Goal: Information Seeking & Learning: Learn about a topic

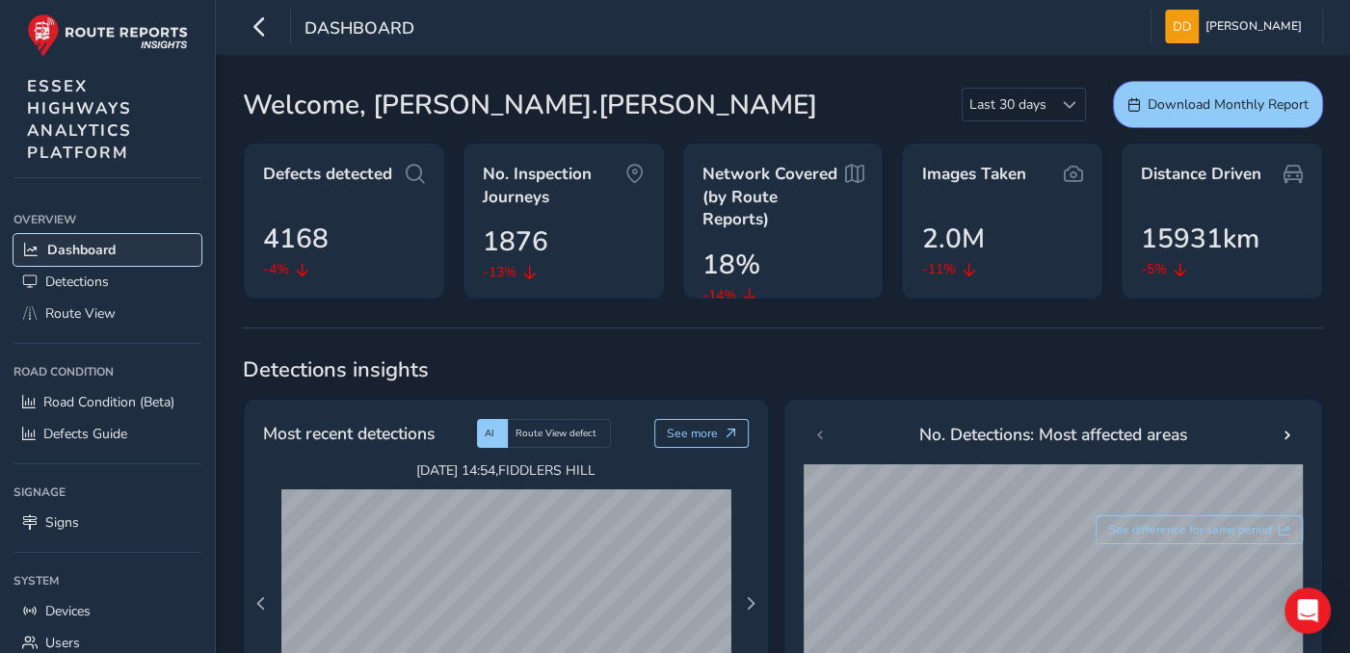
click at [89, 253] on span "Dashboard" at bounding box center [81, 250] width 68 height 18
click at [90, 311] on span "Route View" at bounding box center [80, 314] width 70 height 18
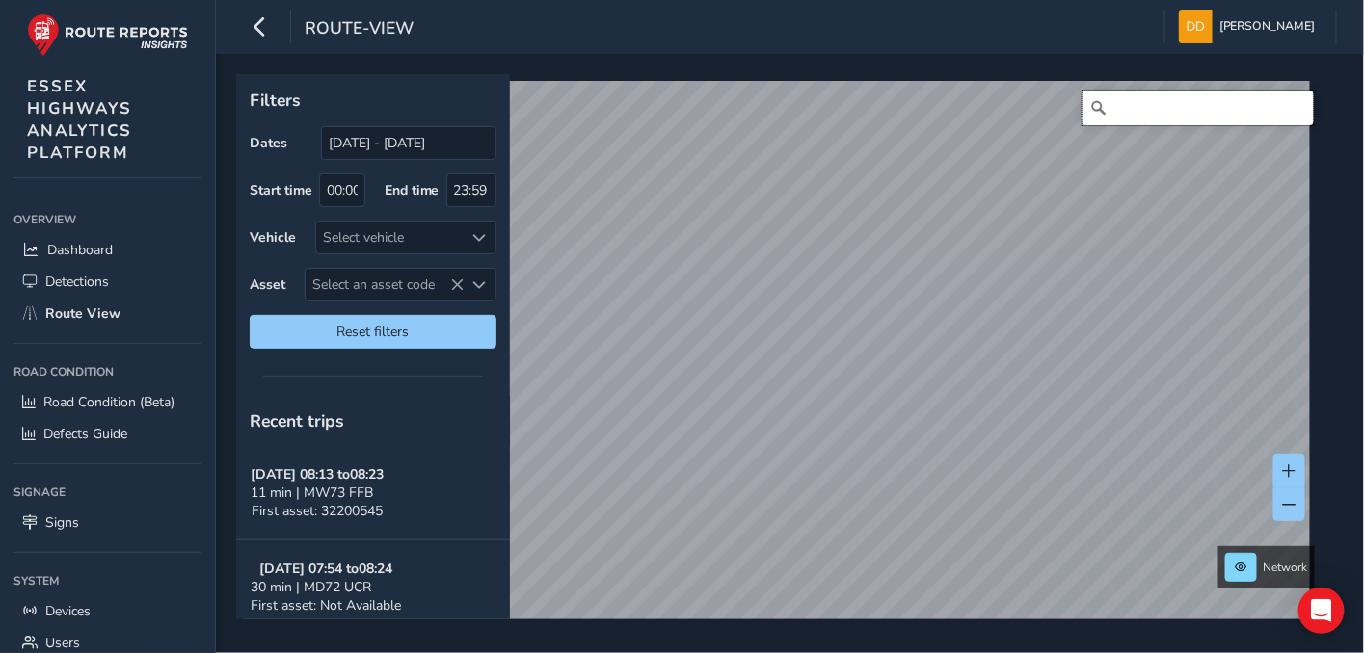
click at [1158, 110] on input "Search" at bounding box center [1197, 108] width 231 height 35
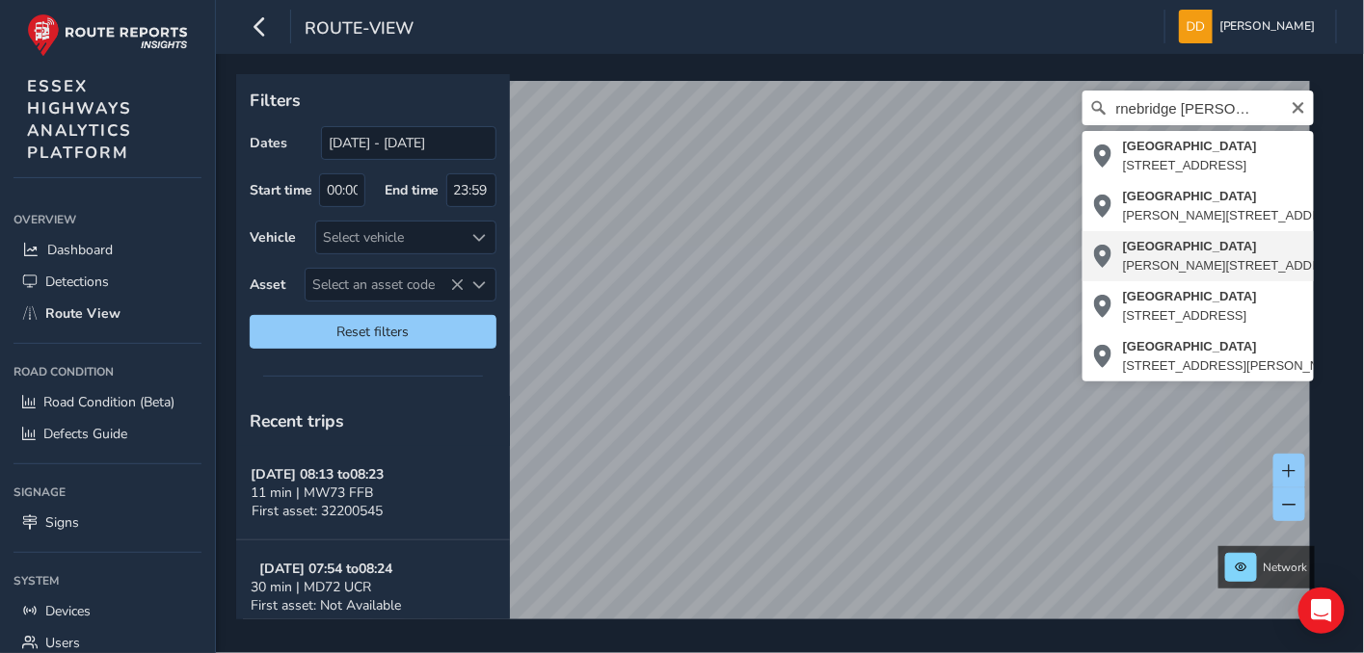
type input "[STREET_ADDRESS][PERSON_NAME][PERSON_NAME]"
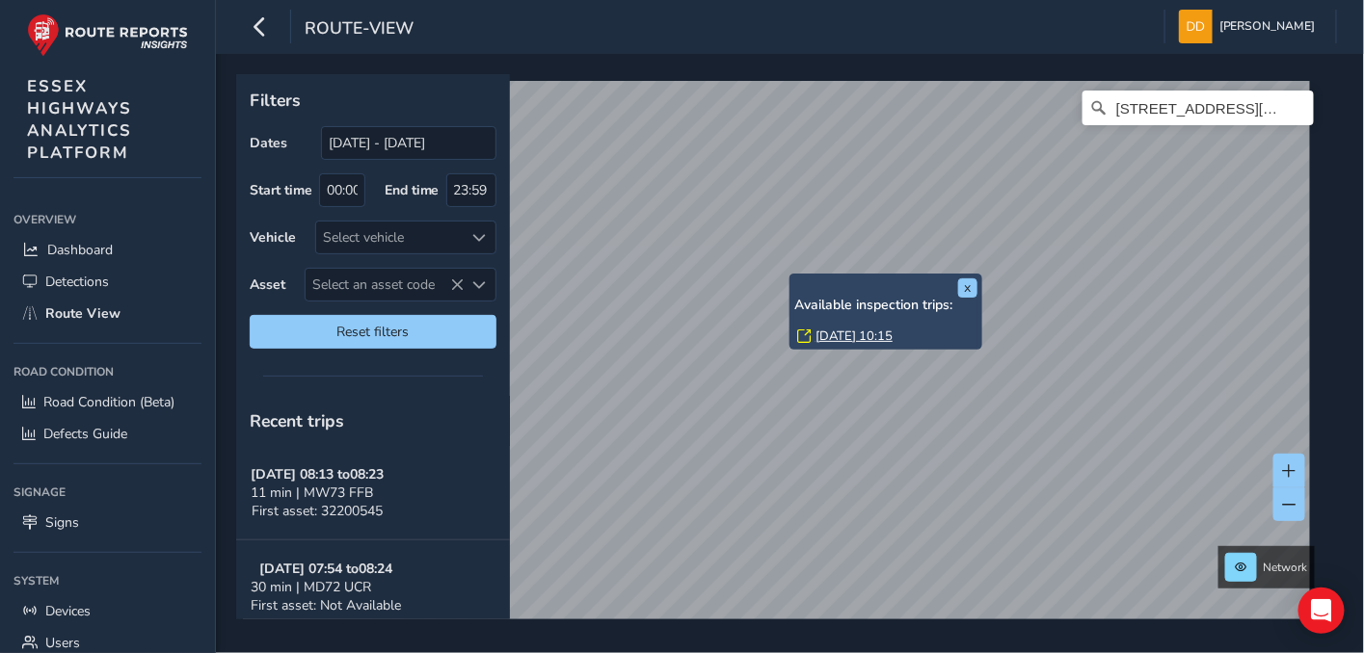
click at [791, 278] on div "x Available inspection trips: [GEOGRAPHIC_DATA][DATE] 10:15" at bounding box center [885, 312] width 193 height 76
click at [833, 335] on link "[DATE] 10:15" at bounding box center [853, 336] width 77 height 17
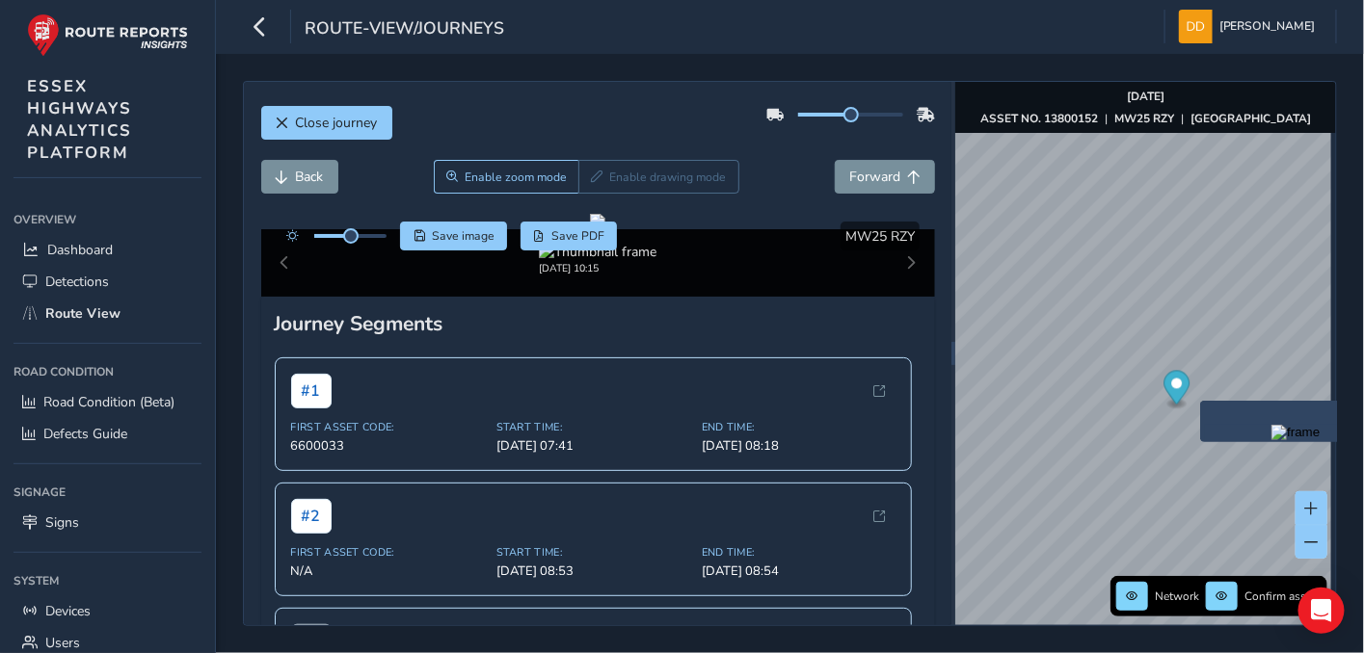
click at [1210, 405] on div "x" at bounding box center [1296, 421] width 193 height 41
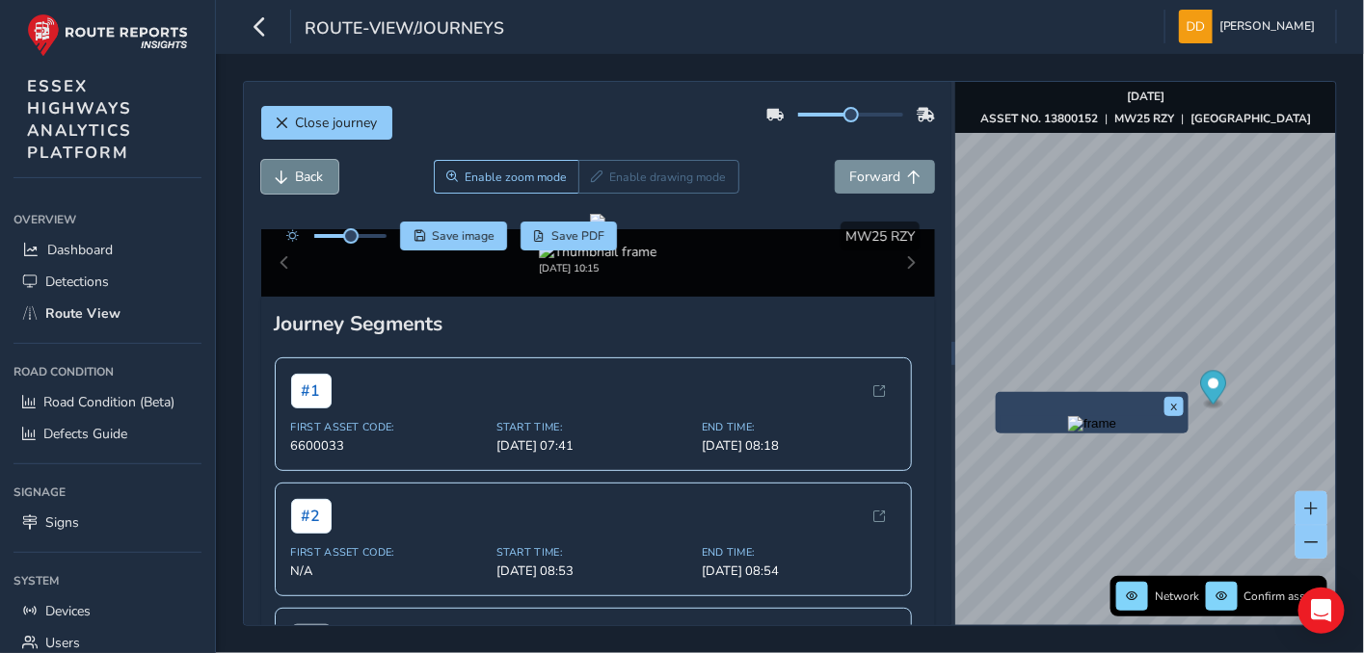
click at [307, 176] on span "Back" at bounding box center [310, 177] width 28 height 18
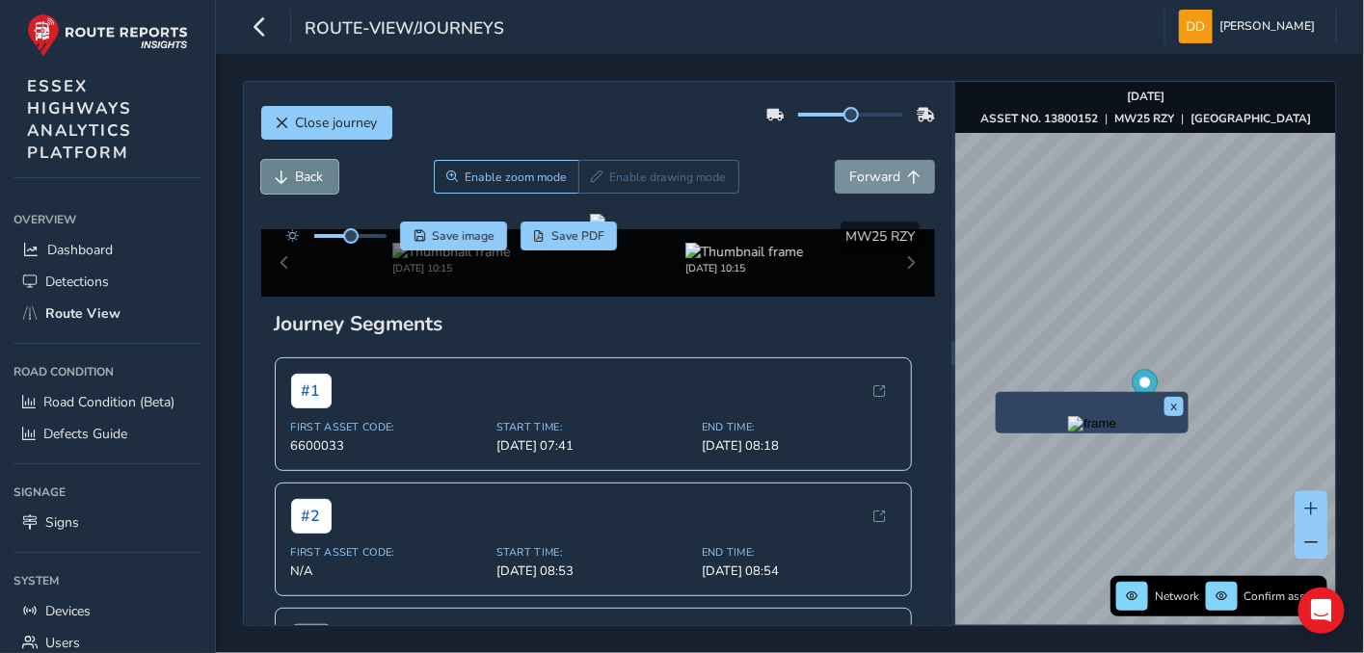
click at [307, 176] on span "Back" at bounding box center [310, 177] width 28 height 18
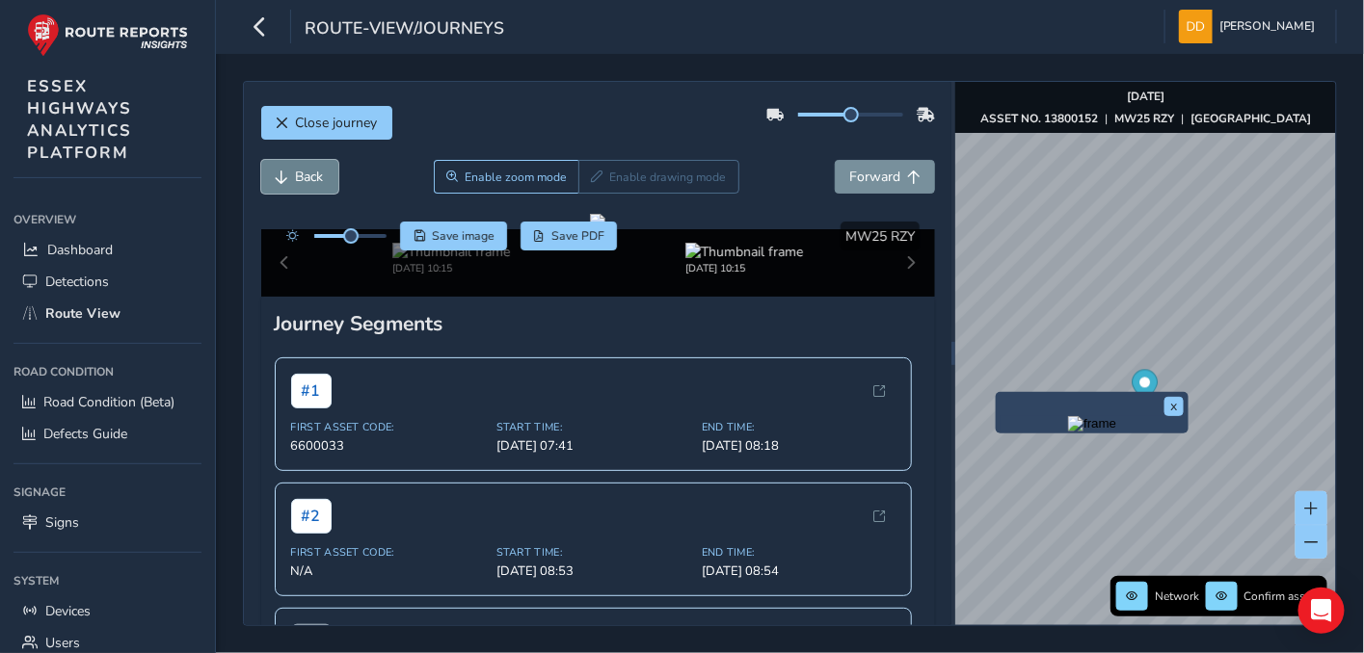
click at [307, 176] on span "Back" at bounding box center [310, 177] width 28 height 18
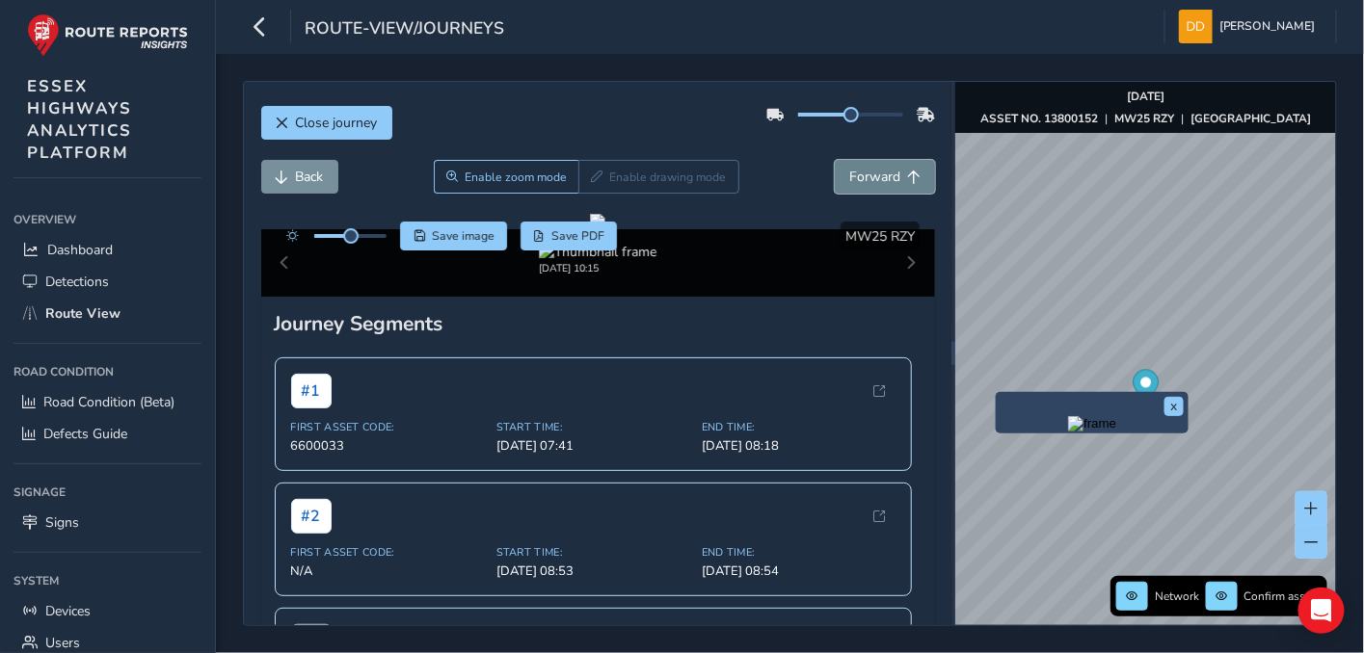
click at [856, 176] on span "Forward" at bounding box center [874, 177] width 51 height 18
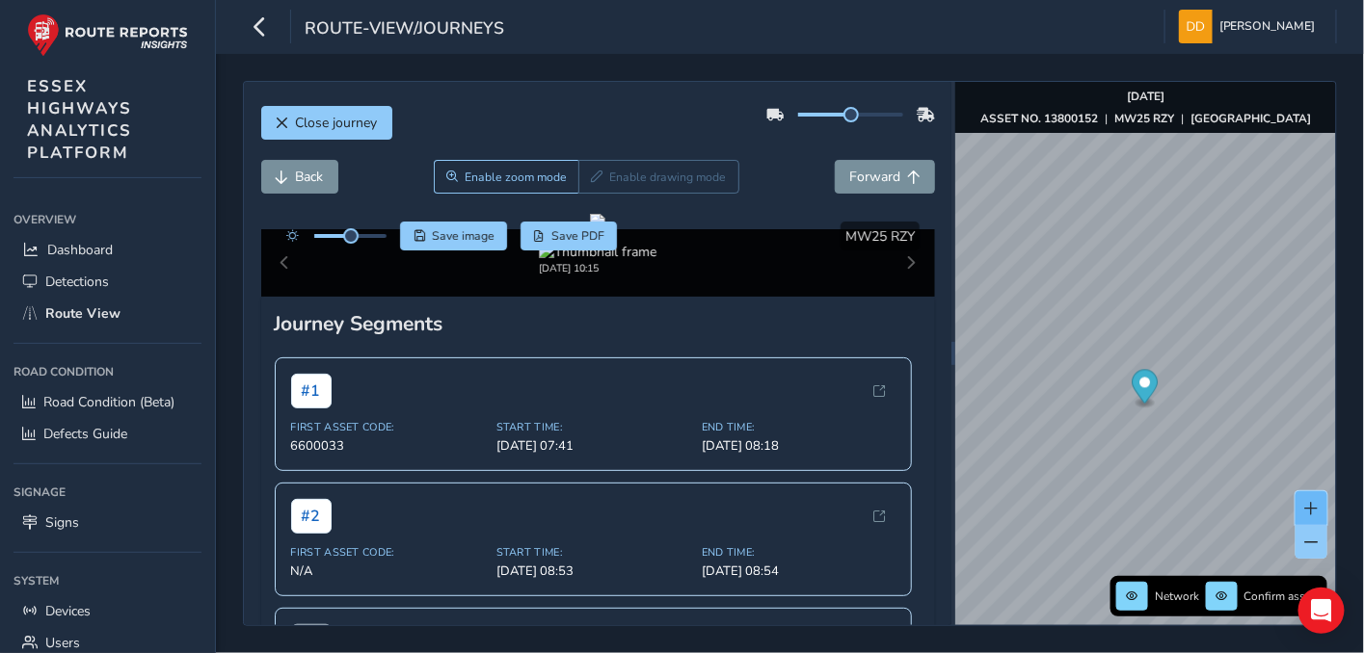
click at [1316, 503] on span at bounding box center [1311, 508] width 13 height 13
click at [301, 173] on span "Back" at bounding box center [310, 177] width 28 height 18
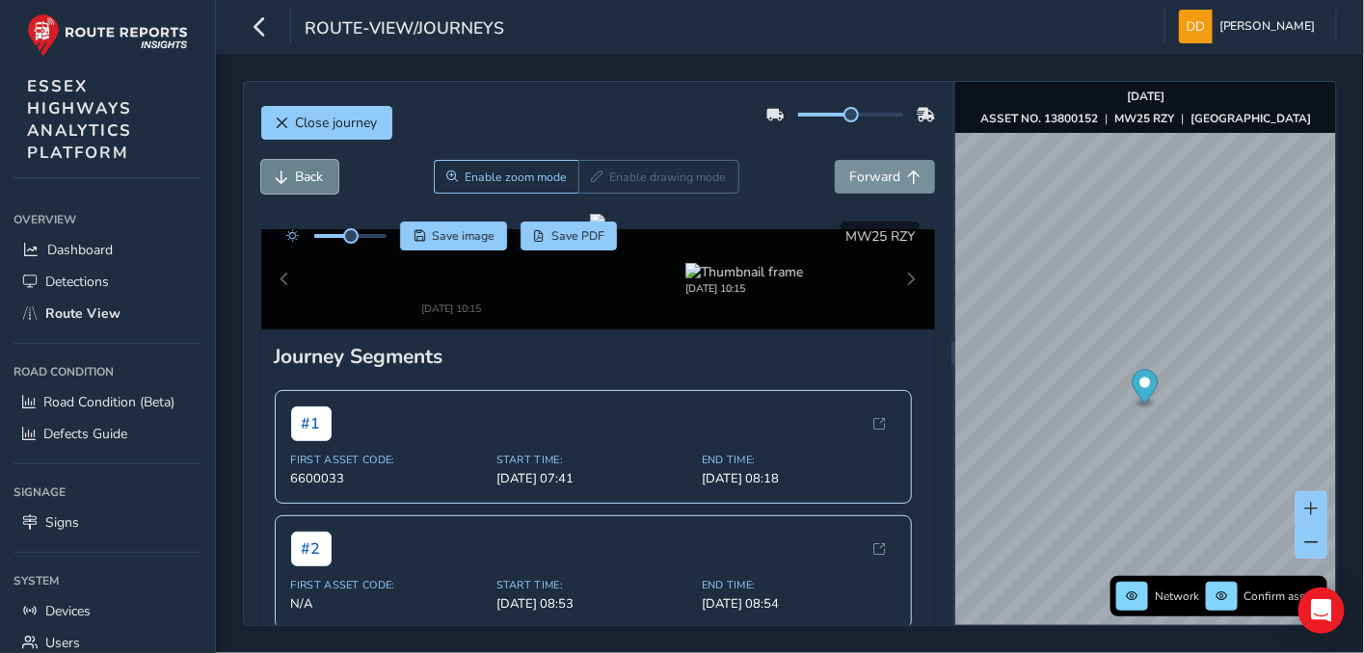
click at [301, 173] on span "Back" at bounding box center [310, 177] width 28 height 18
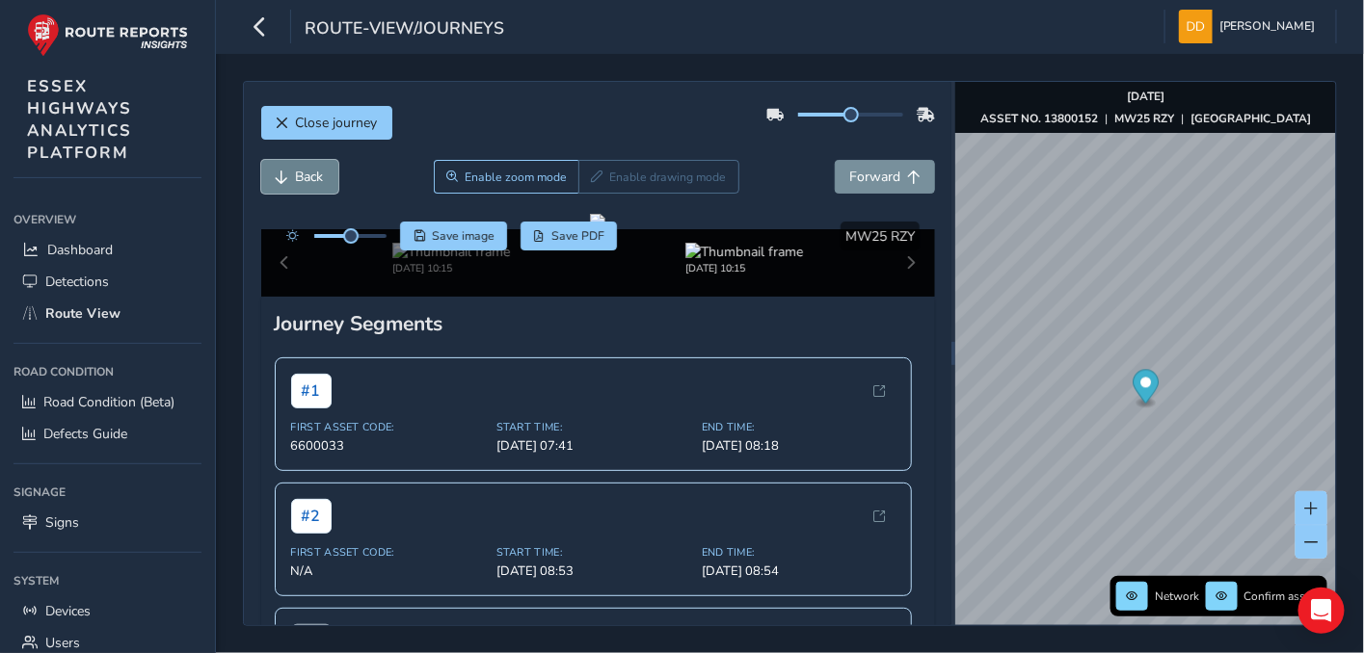
click at [301, 173] on span "Back" at bounding box center [310, 177] width 28 height 18
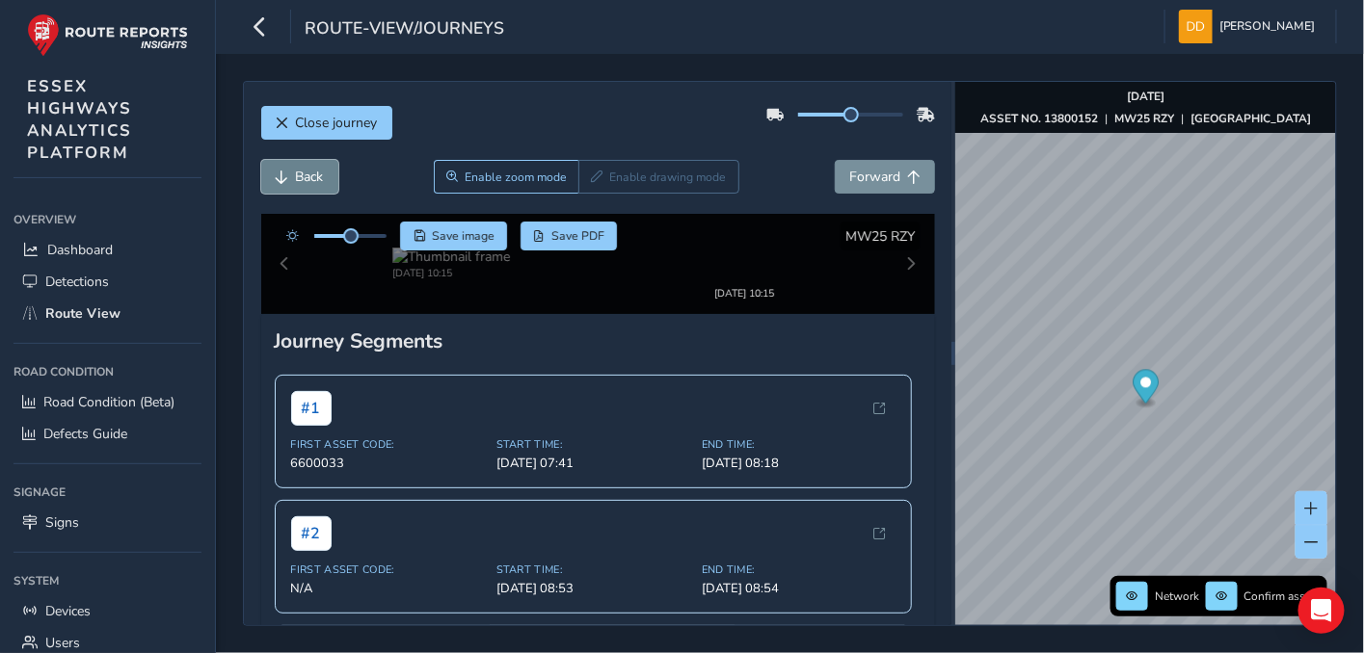
click at [301, 173] on span "Back" at bounding box center [310, 177] width 28 height 18
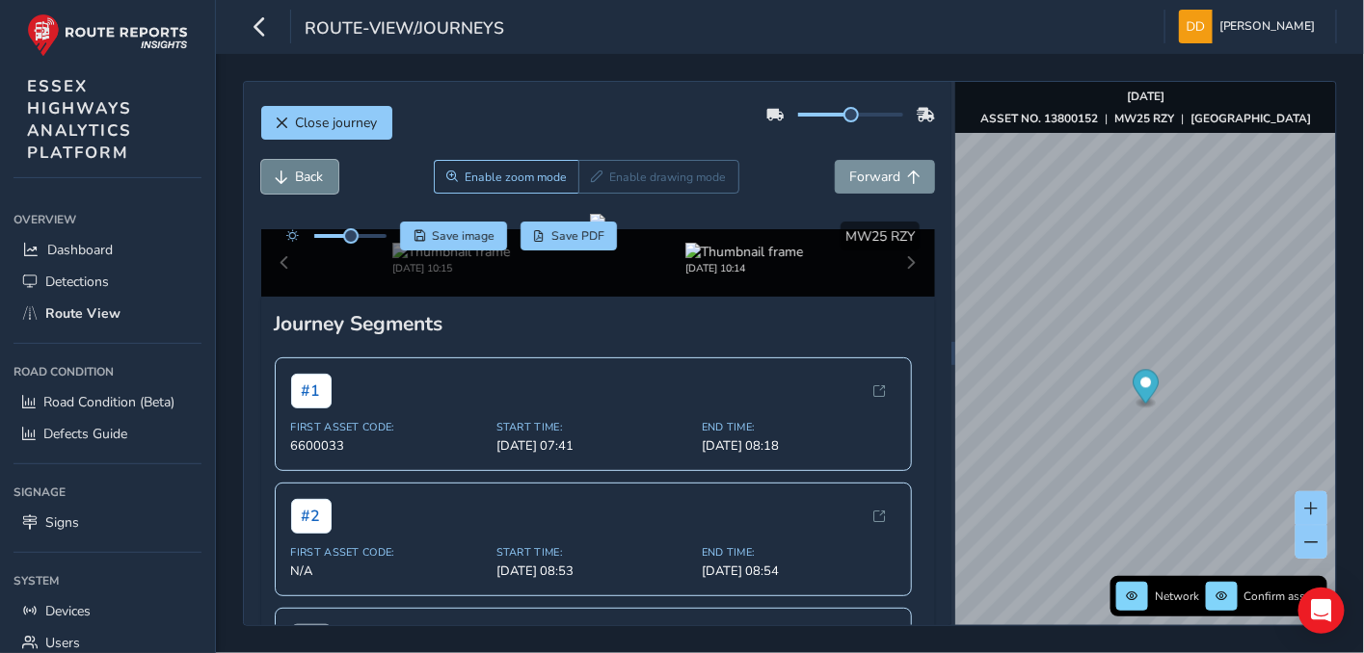
click at [301, 173] on span "Back" at bounding box center [310, 177] width 28 height 18
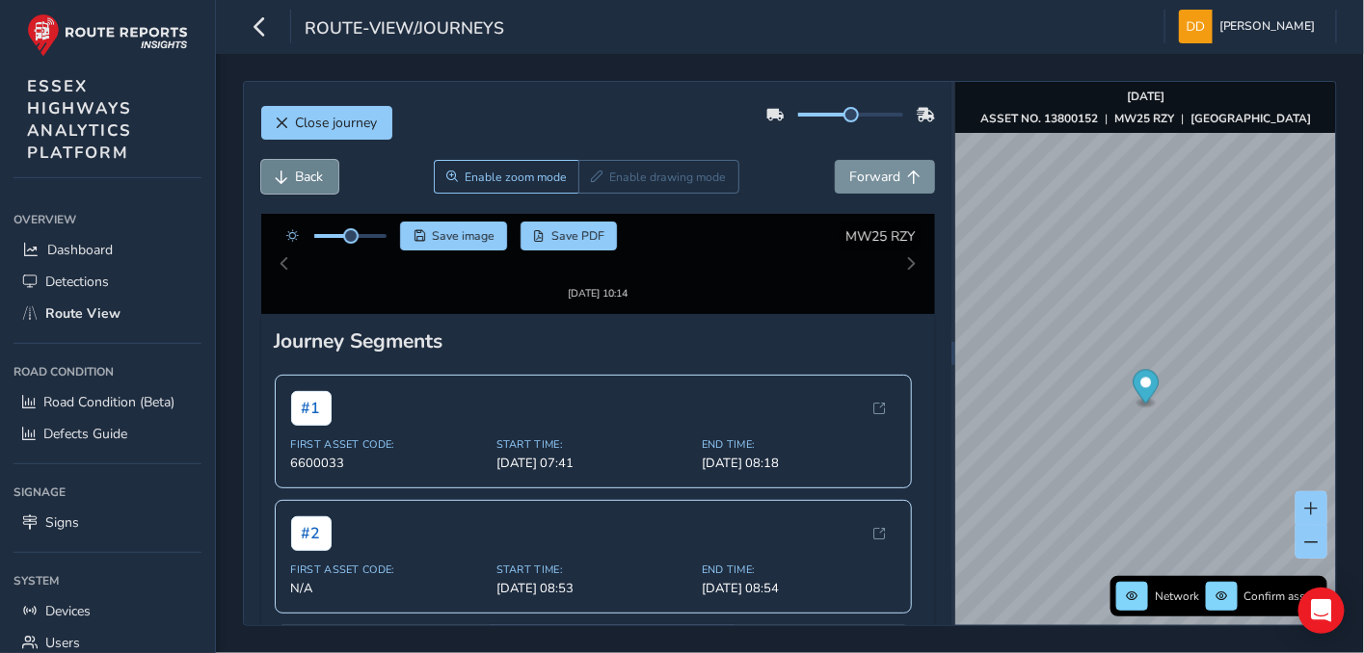
click at [301, 173] on span "Back" at bounding box center [310, 177] width 28 height 18
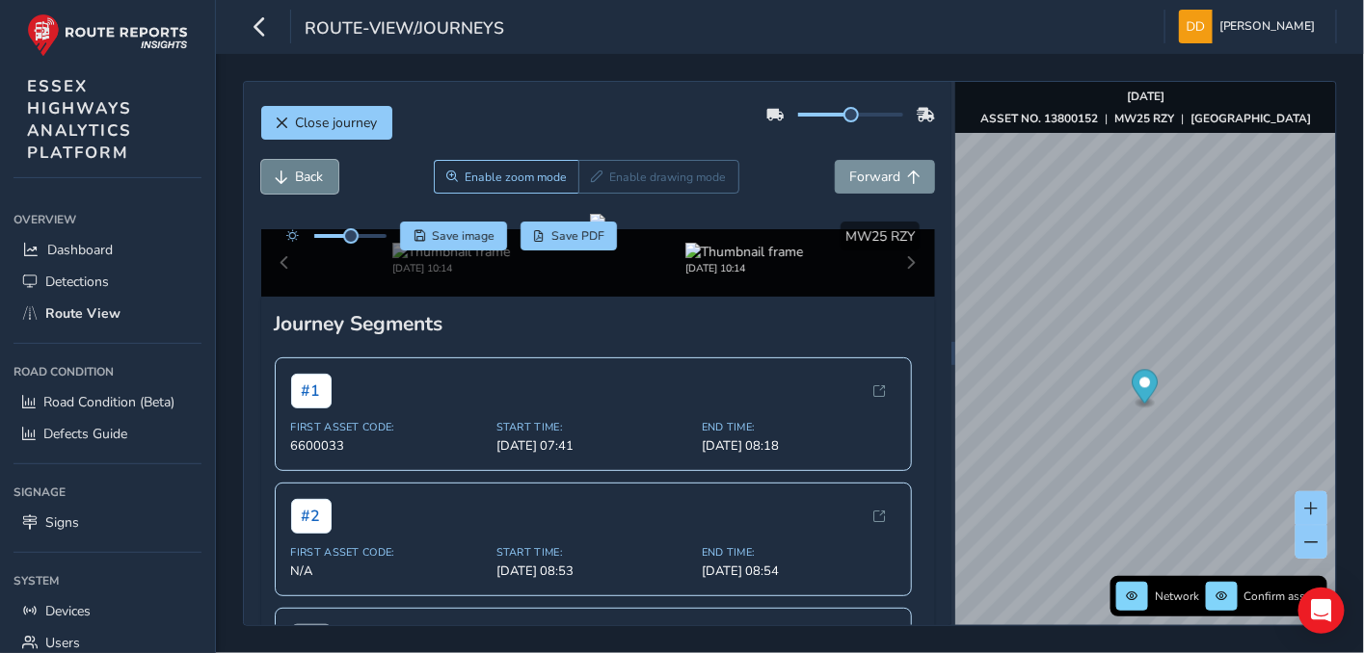
click at [301, 173] on span "Back" at bounding box center [310, 177] width 28 height 18
click at [305, 174] on span "Back" at bounding box center [310, 177] width 28 height 18
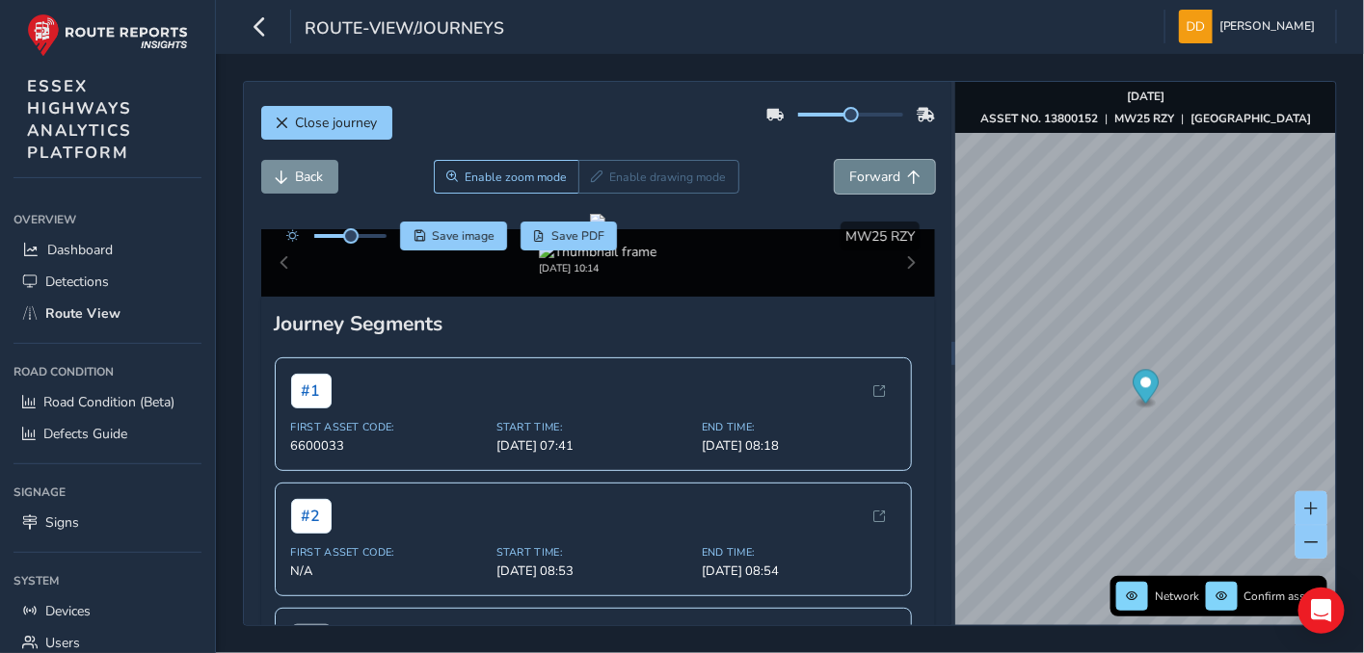
click at [907, 174] on span "Forward" at bounding box center [913, 177] width 13 height 13
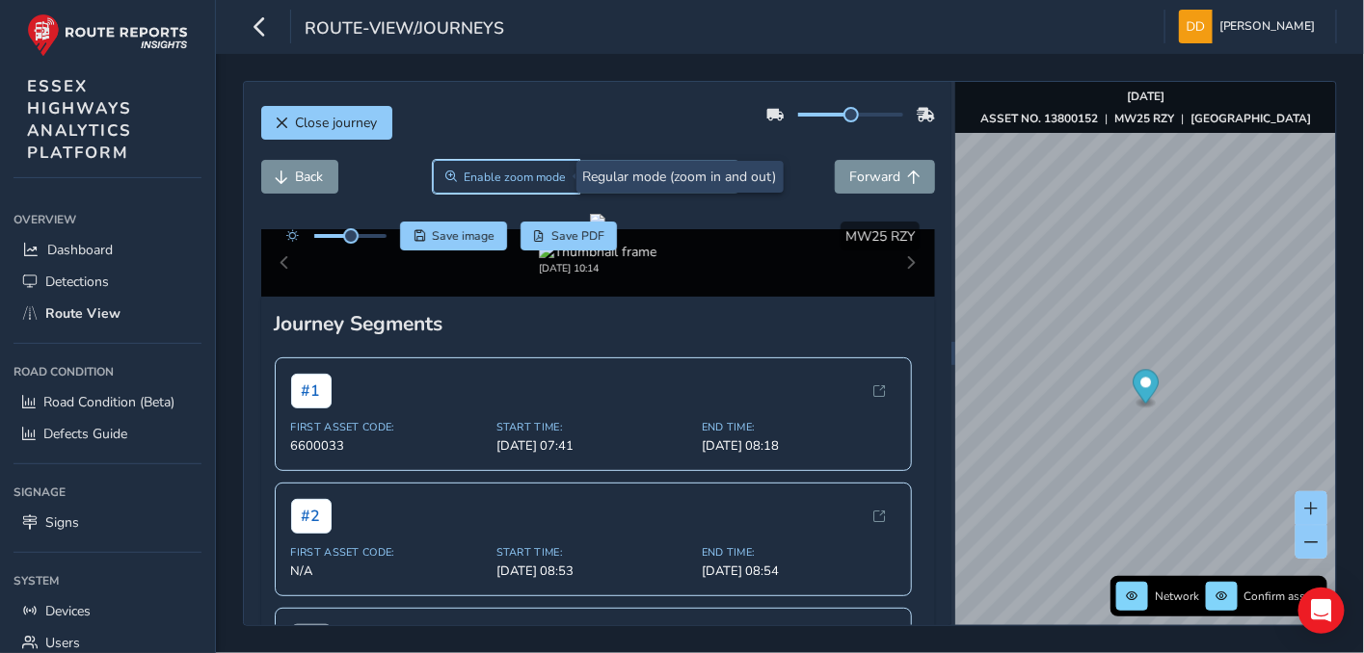
click at [514, 184] on button "Enable zoom mode" at bounding box center [506, 177] width 146 height 34
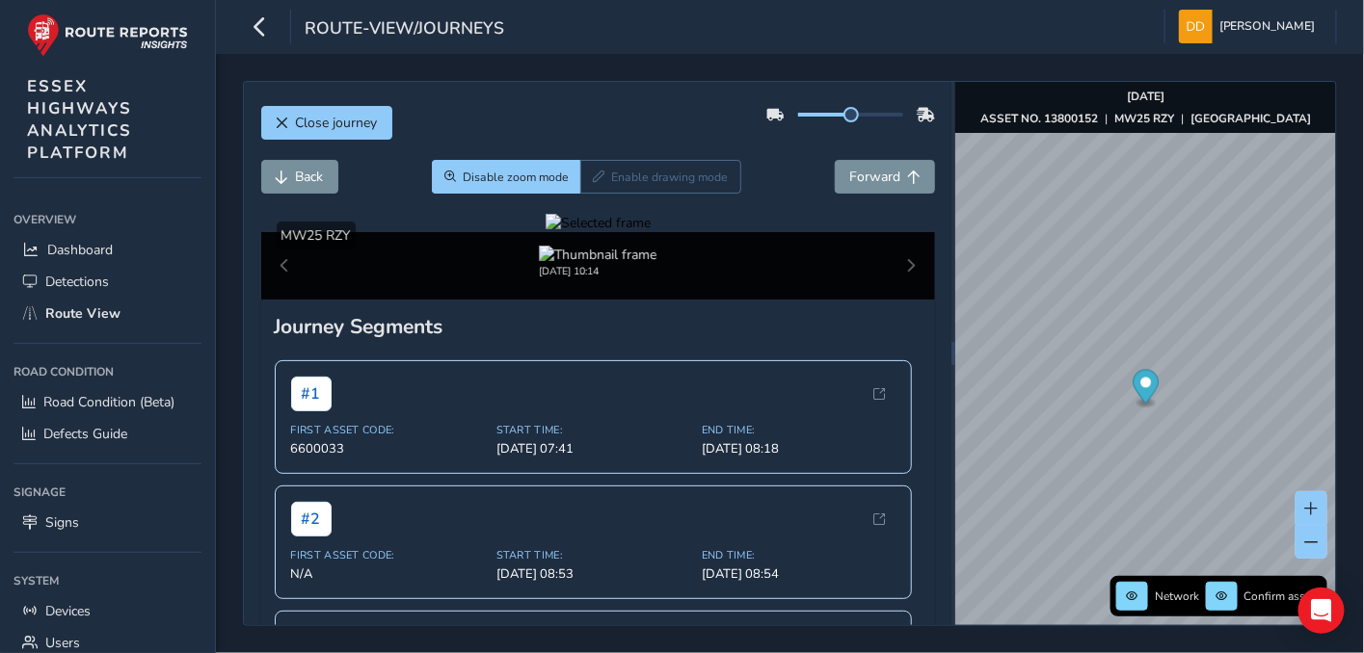
click at [579, 232] on div at bounding box center [597, 223] width 105 height 18
click at [622, 412] on img at bounding box center [777, 357] width 2776 height 1561
click at [856, 179] on span "Forward" at bounding box center [874, 177] width 51 height 18
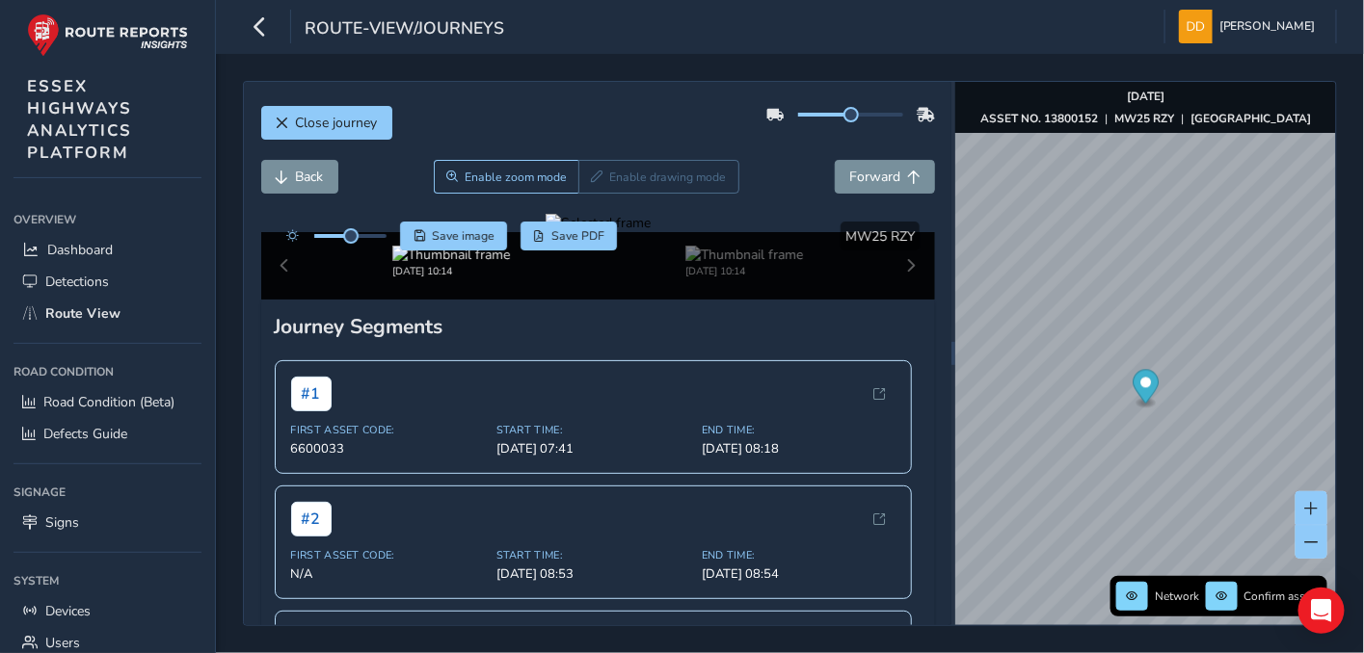
click at [612, 232] on div at bounding box center [597, 223] width 105 height 18
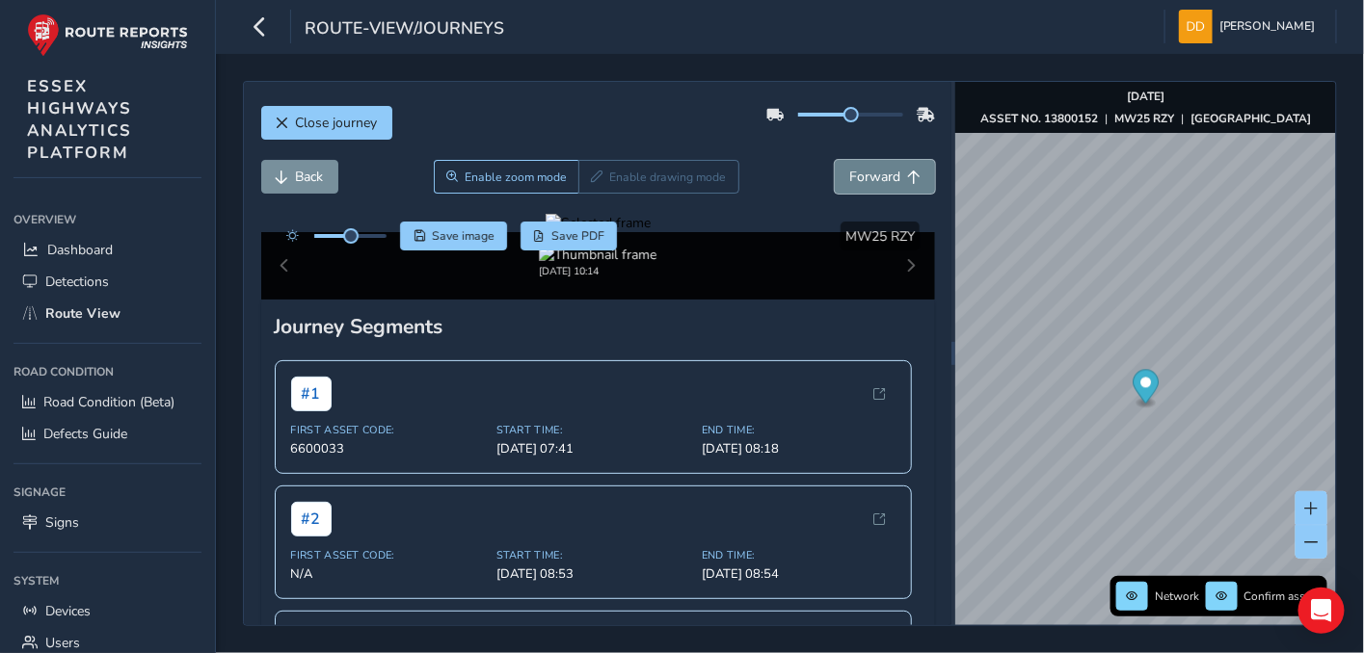
click at [856, 185] on span "Forward" at bounding box center [874, 177] width 51 height 18
click at [593, 232] on div at bounding box center [597, 223] width 105 height 18
drag, startPoint x: 593, startPoint y: 455, endPoint x: 640, endPoint y: 422, distance: 57.5
click at [640, 422] on img at bounding box center [718, 326] width 2776 height 1561
click at [871, 176] on span "Forward" at bounding box center [874, 177] width 51 height 18
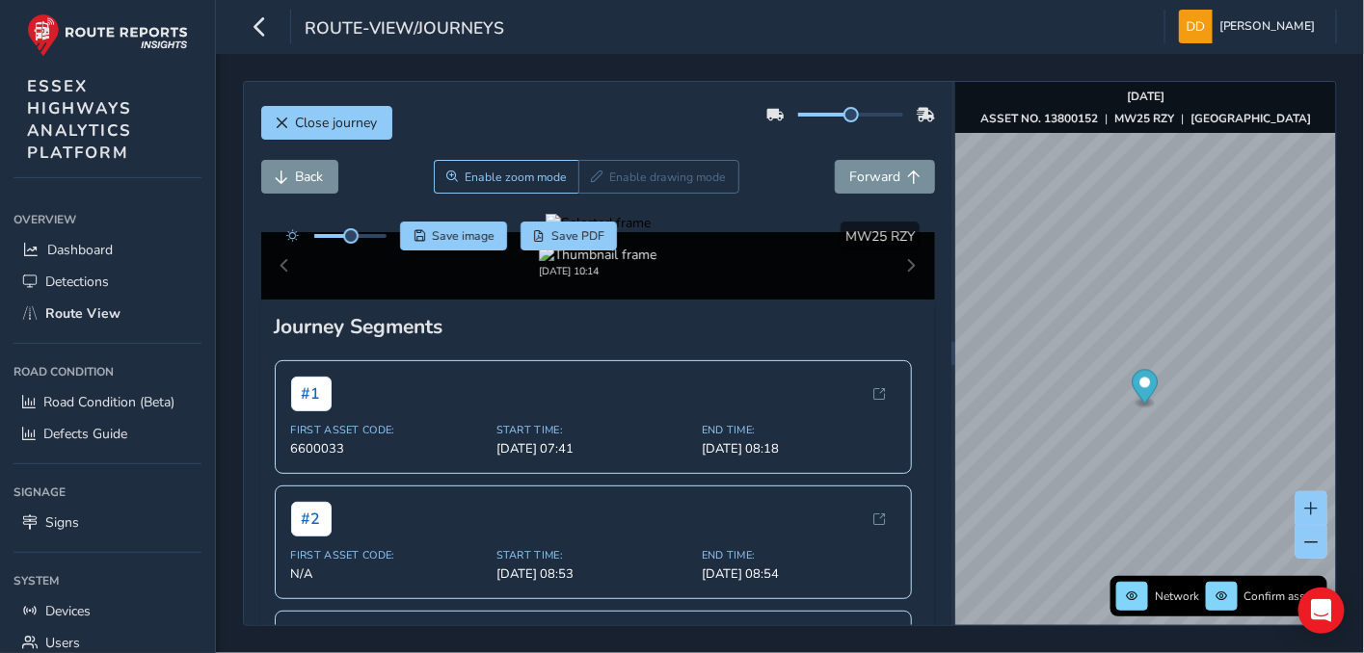
click at [608, 232] on div at bounding box center [597, 223] width 105 height 18
drag, startPoint x: 607, startPoint y: 441, endPoint x: 630, endPoint y: 374, distance: 71.3
click at [630, 374] on img at bounding box center [749, 480] width 2776 height 1561
click at [849, 178] on span "Forward" at bounding box center [874, 177] width 51 height 18
click at [907, 171] on span "Forward" at bounding box center [913, 177] width 13 height 13
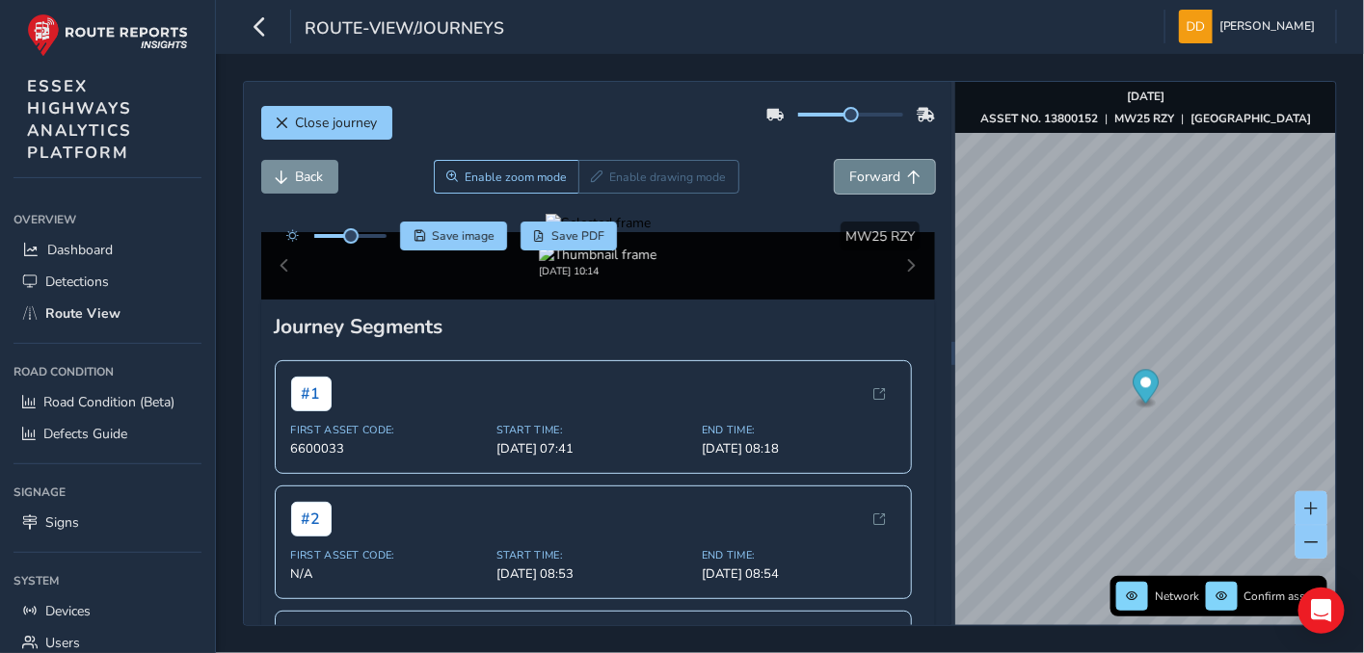
click at [858, 179] on span "Forward" at bounding box center [874, 177] width 51 height 18
click at [598, 232] on div at bounding box center [597, 223] width 105 height 18
drag, startPoint x: 596, startPoint y: 442, endPoint x: 604, endPoint y: 405, distance: 38.6
click at [601, 408] on img at bounding box center [839, 372] width 2776 height 1561
click at [849, 179] on span "Forward" at bounding box center [874, 177] width 51 height 18
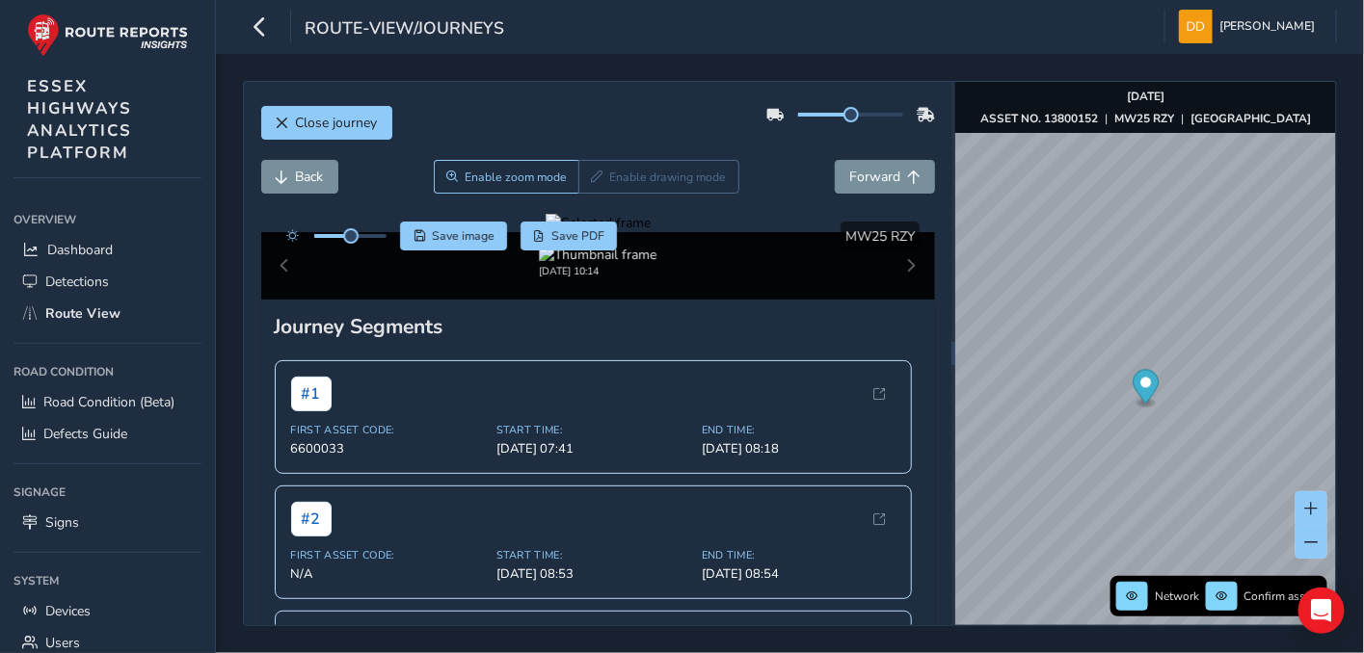
drag, startPoint x: 625, startPoint y: 440, endPoint x: 651, endPoint y: 306, distance: 137.4
click at [651, 232] on div at bounding box center [597, 223] width 105 height 18
click at [604, 422] on img at bounding box center [832, 326] width 2776 height 1561
click at [870, 177] on span "Forward" at bounding box center [874, 177] width 51 height 18
click at [858, 175] on span "Forward" at bounding box center [874, 177] width 51 height 18
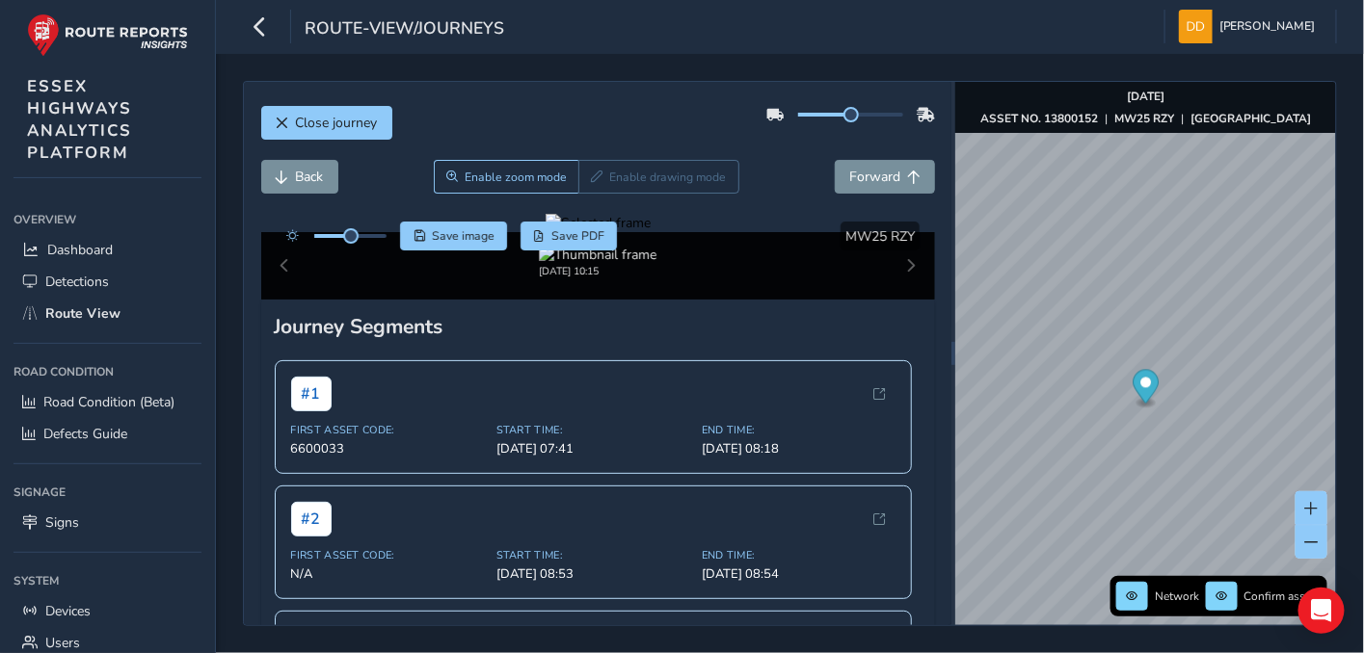
click at [585, 232] on div at bounding box center [597, 223] width 105 height 18
click at [866, 182] on span "Forward" at bounding box center [874, 177] width 51 height 18
click at [870, 170] on span "Forward" at bounding box center [874, 177] width 51 height 18
click at [563, 232] on div at bounding box center [597, 223] width 105 height 18
click at [576, 462] on img at bounding box center [922, 200] width 2776 height 1561
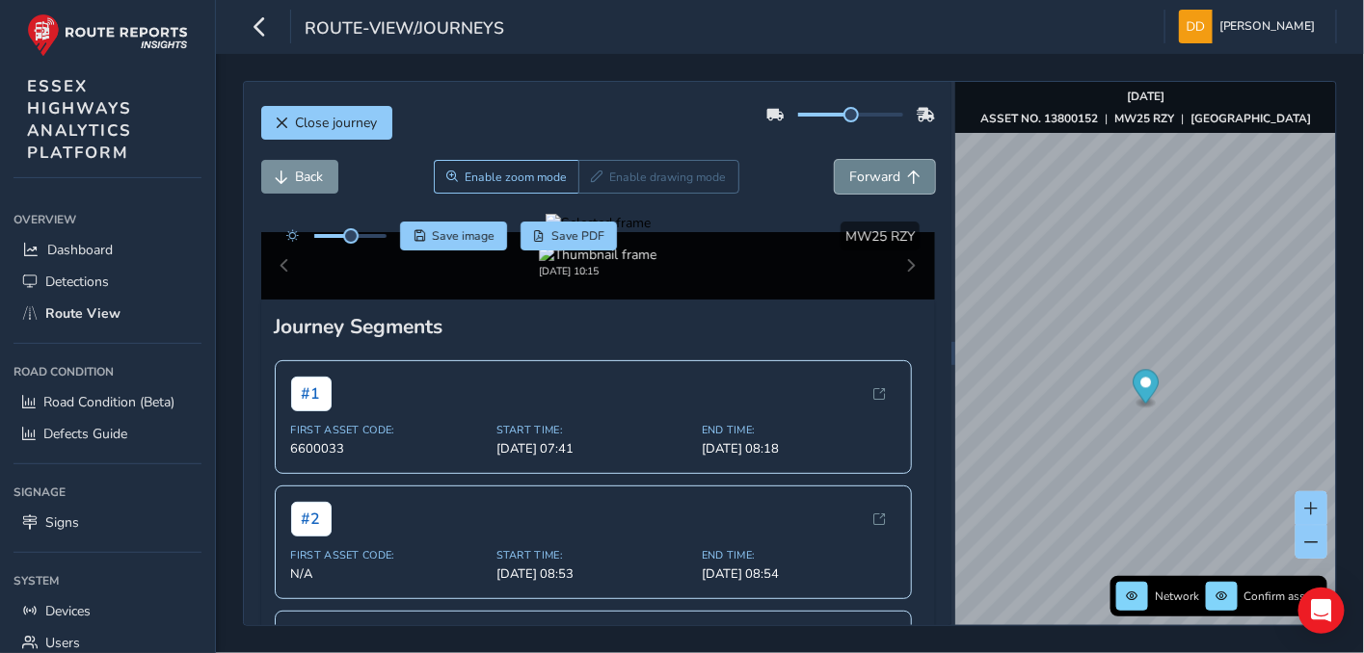
click at [865, 181] on span "Forward" at bounding box center [874, 177] width 51 height 18
click at [566, 232] on div at bounding box center [597, 223] width 105 height 18
click at [566, 421] on img at bounding box center [955, 330] width 2776 height 1561
click at [871, 176] on span "Forward" at bounding box center [874, 177] width 51 height 18
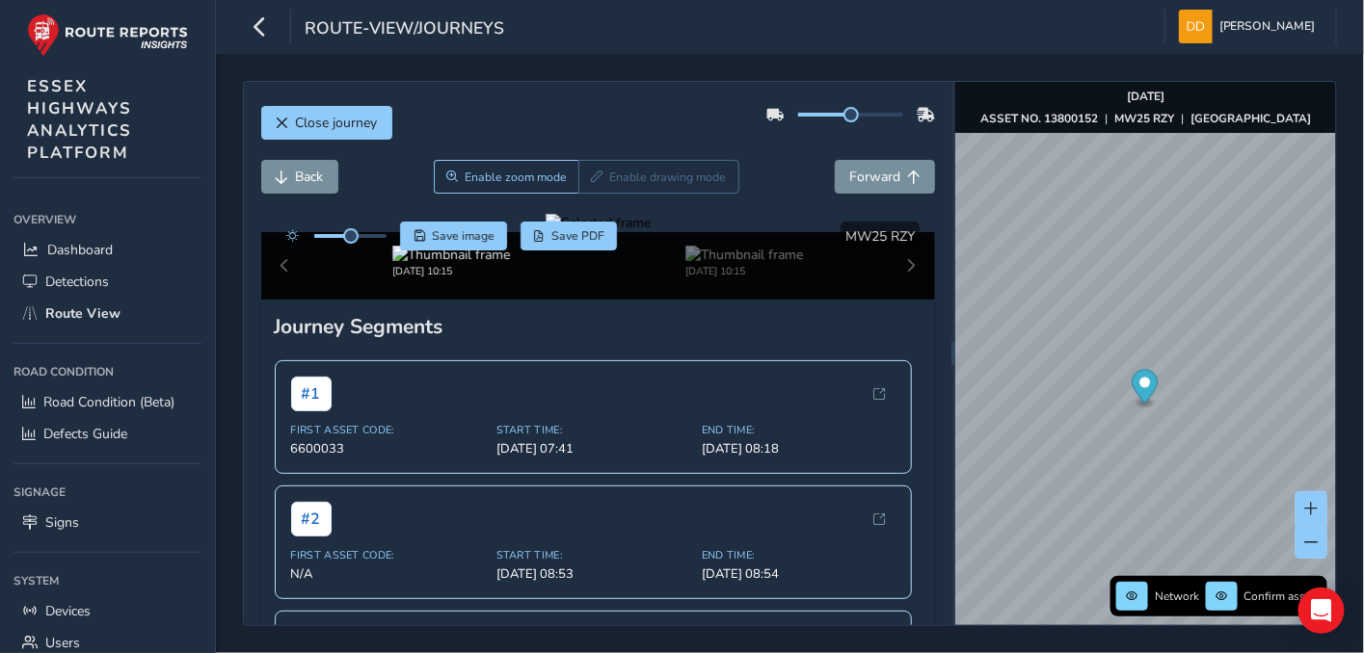
click at [585, 232] on div at bounding box center [597, 223] width 105 height 18
drag, startPoint x: 567, startPoint y: 448, endPoint x: 592, endPoint y: 437, distance: 27.6
click at [583, 456] on img at bounding box center [903, 215] width 2776 height 1561
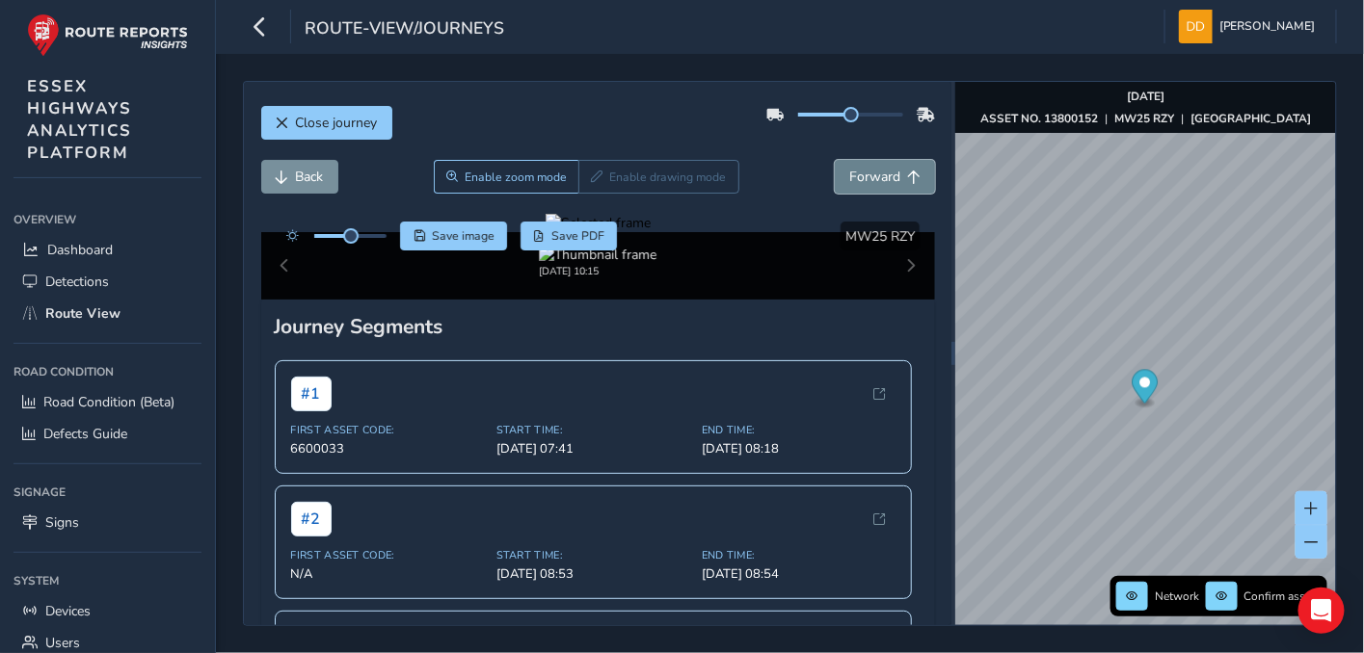
click at [849, 176] on span "Forward" at bounding box center [874, 177] width 51 height 18
click at [571, 232] on div at bounding box center [597, 223] width 105 height 18
drag, startPoint x: 596, startPoint y: 473, endPoint x: 569, endPoint y: 479, distance: 27.6
click at [569, 479] on img at bounding box center [947, 144] width 2776 height 1561
